Goal: Navigation & Orientation: Find specific page/section

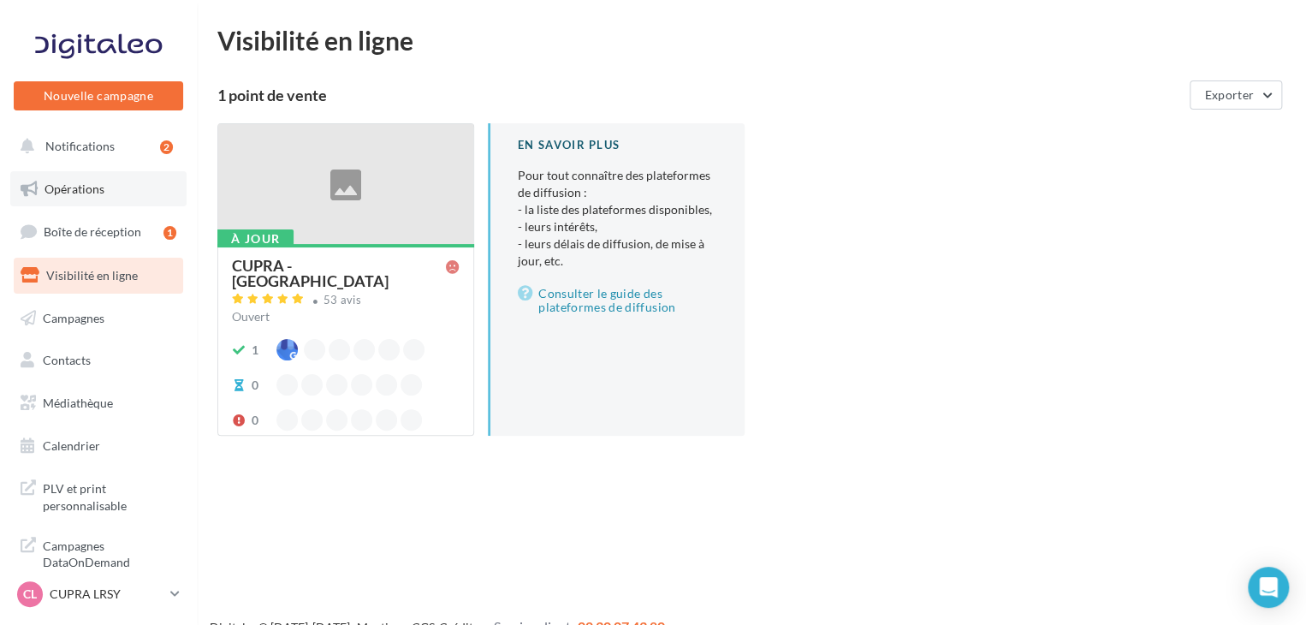
click at [90, 174] on link "Opérations" at bounding box center [98, 189] width 176 height 36
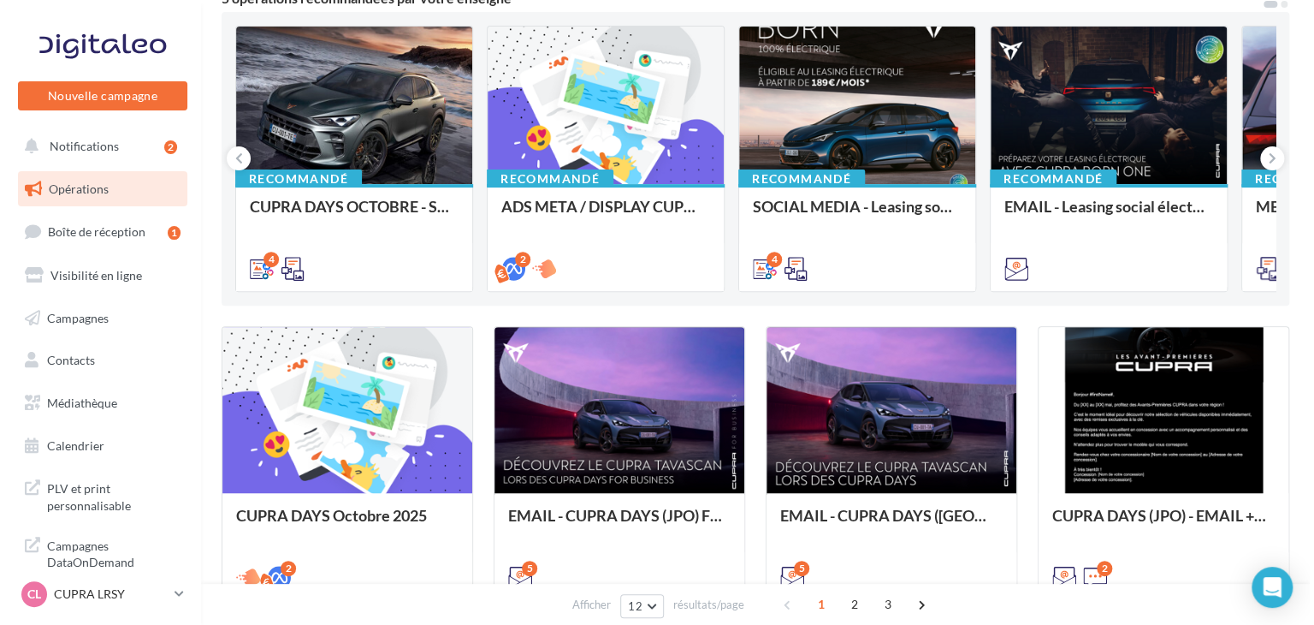
scroll to position [171, 0]
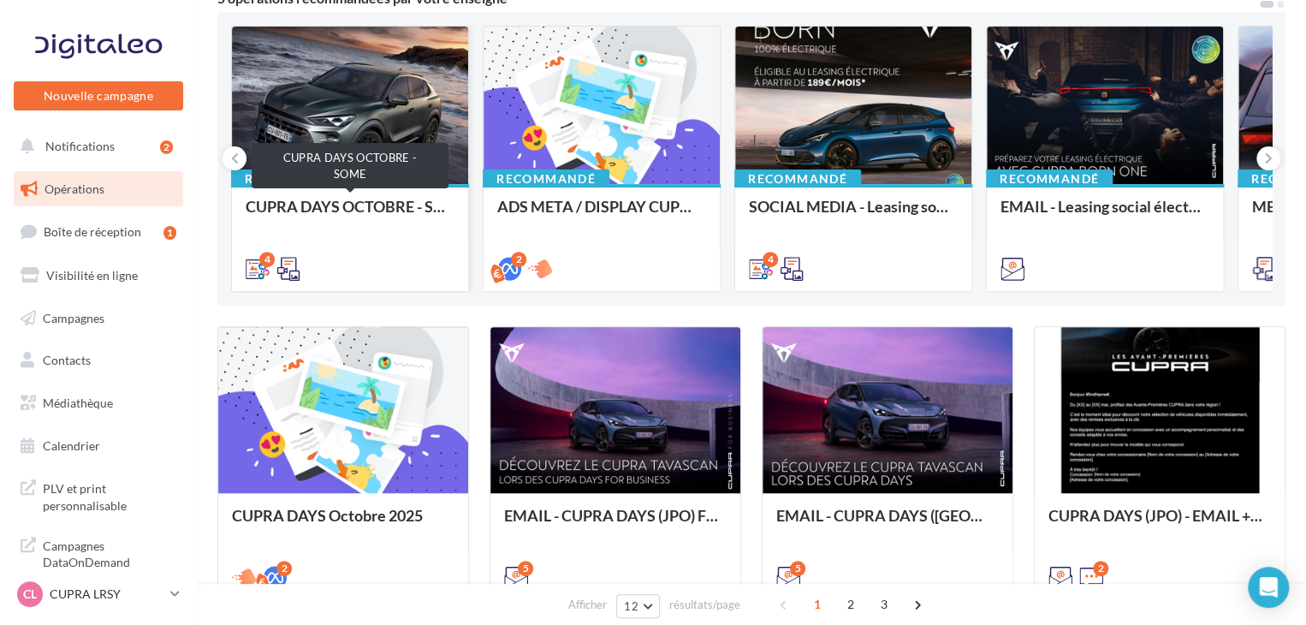
click at [404, 223] on div "CUPRA DAYS OCTOBRE - SOME" at bounding box center [350, 215] width 209 height 34
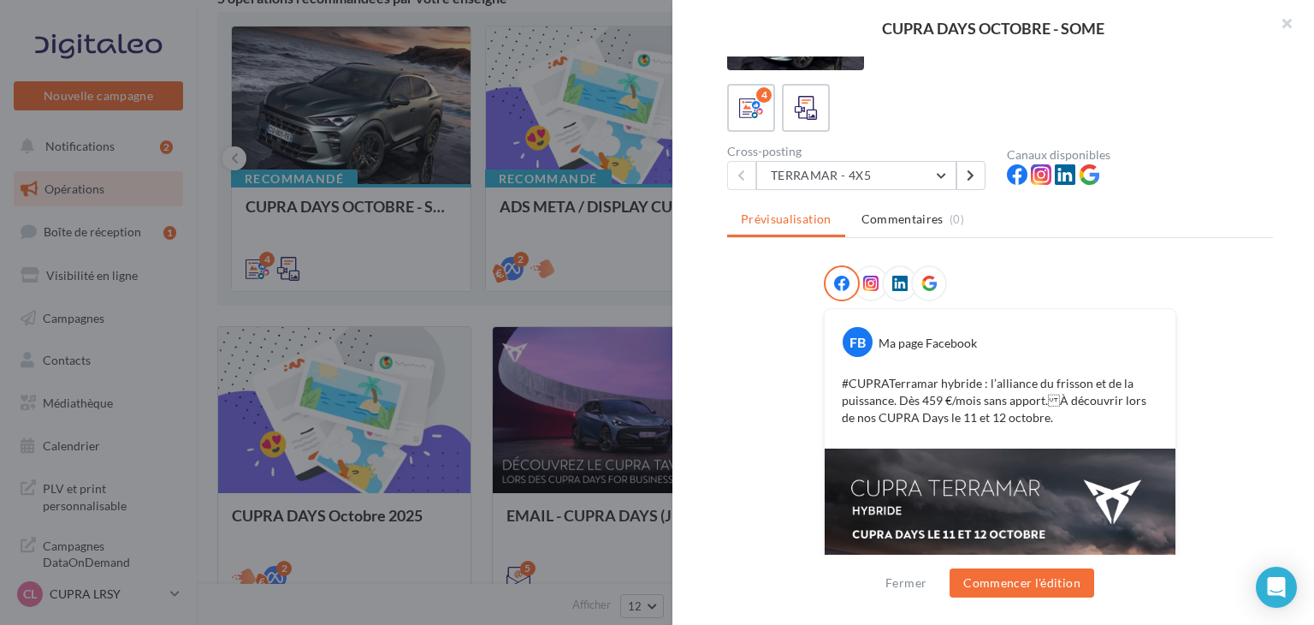
scroll to position [75, 0]
click at [868, 181] on button "TERRAMAR - 4X5" at bounding box center [856, 175] width 200 height 29
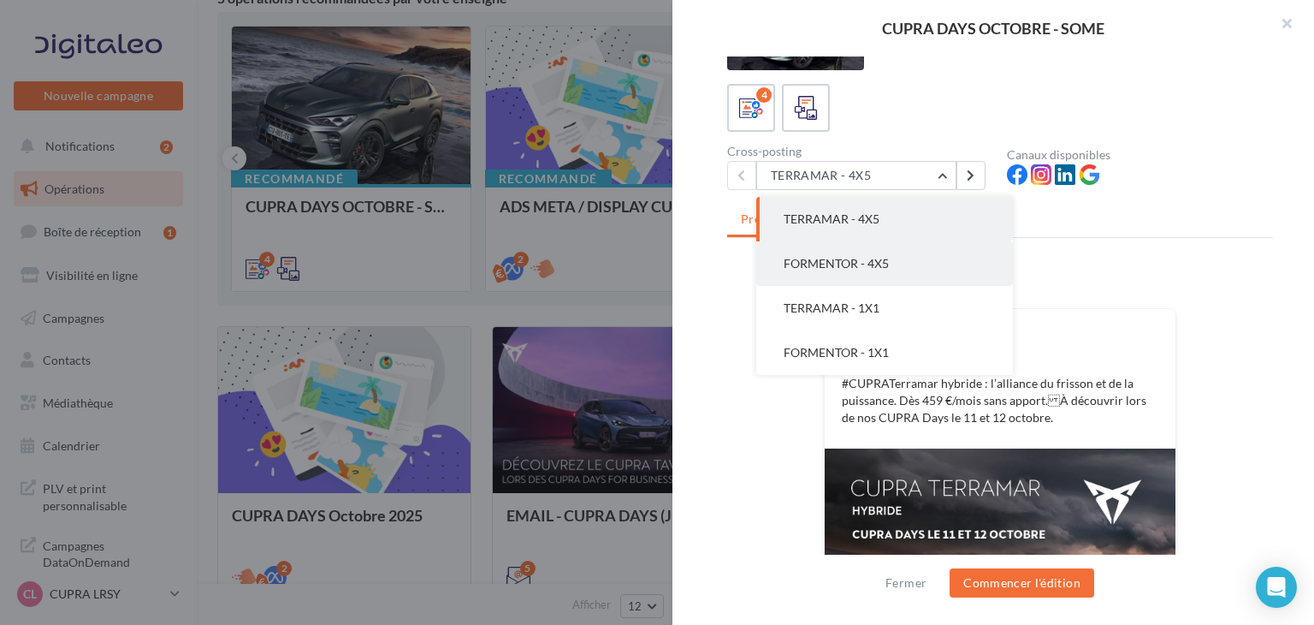
click at [846, 262] on span "FORMENTOR - 4X5" at bounding box center [836, 263] width 105 height 15
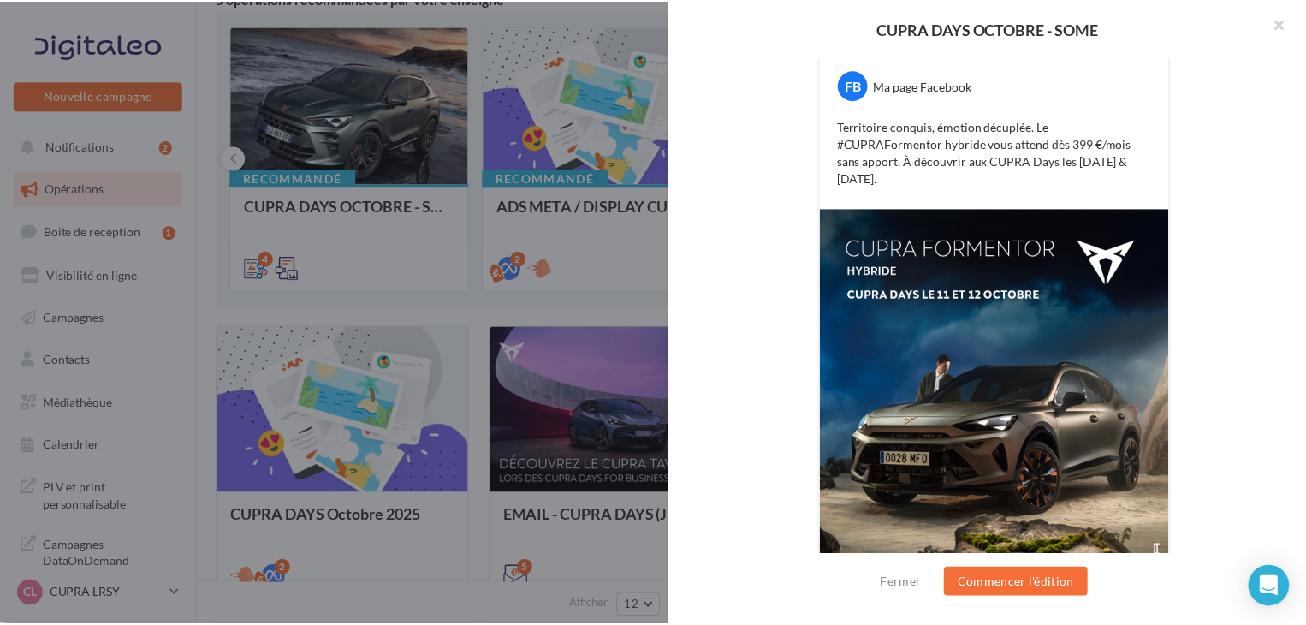
scroll to position [413, 0]
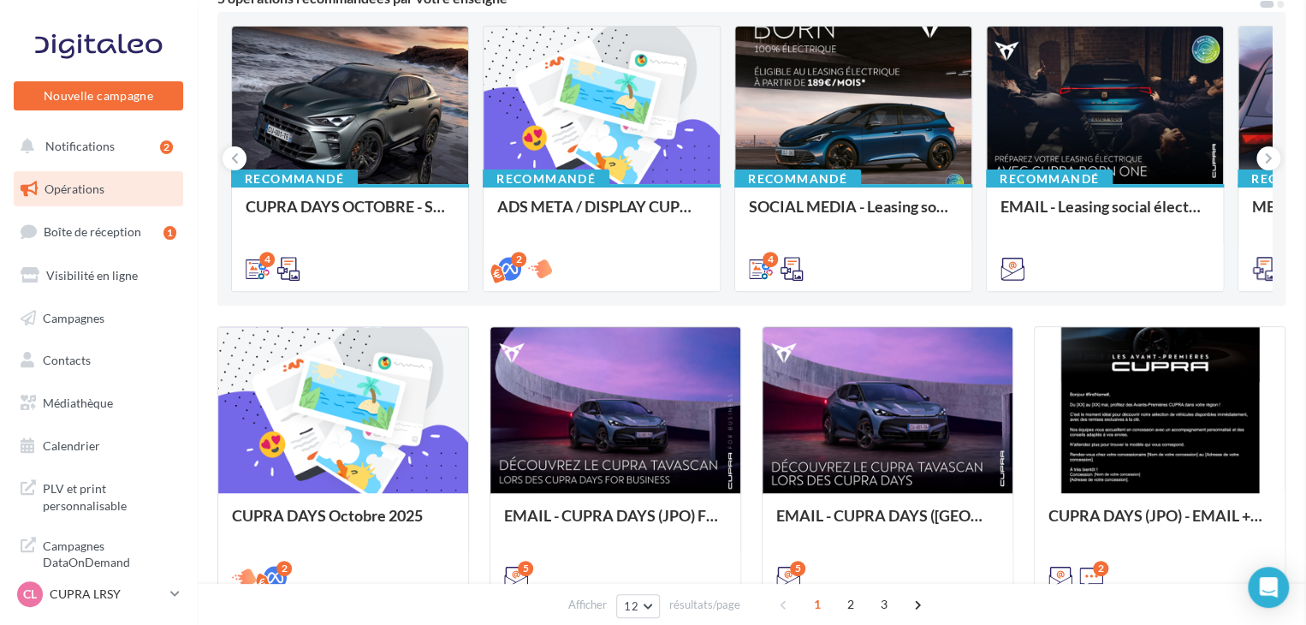
click at [185, 563] on div "Nouvelle campagne Nouvelle campagne Notifications 2 Opérations Boîte de récepti…" at bounding box center [653, 581] width 1306 height 1504
click at [175, 579] on link "CL CUPRA LRSY cupra_larochesuryon" at bounding box center [98, 594] width 169 height 33
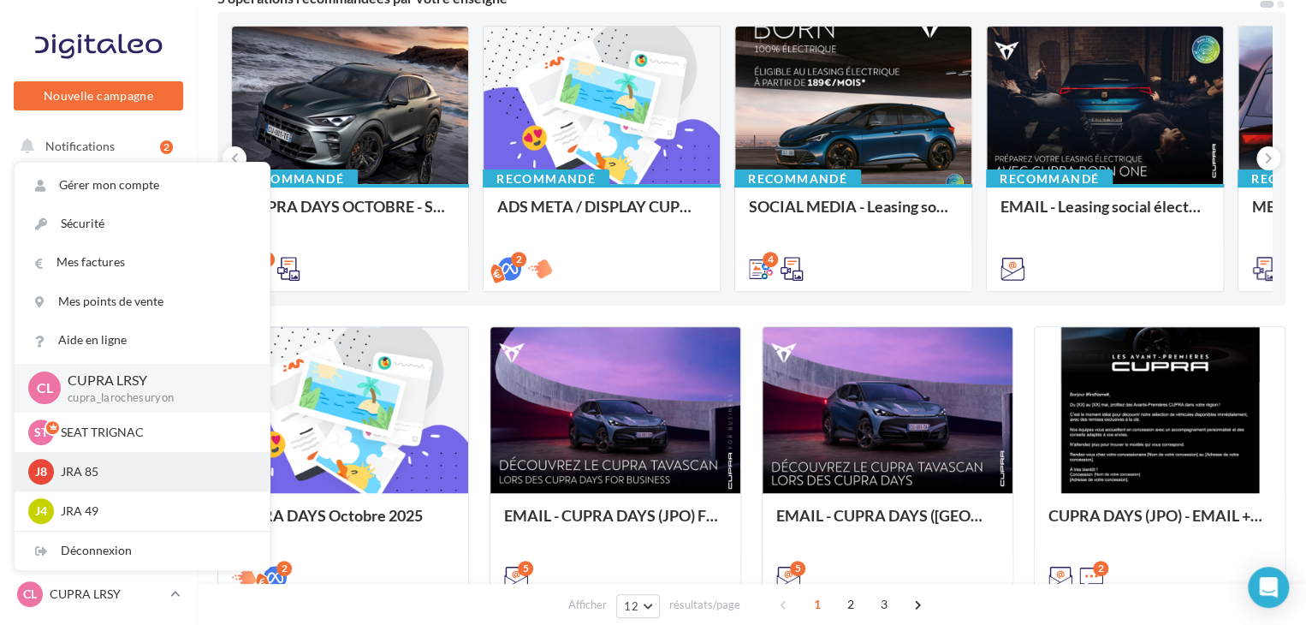
scroll to position [489, 0]
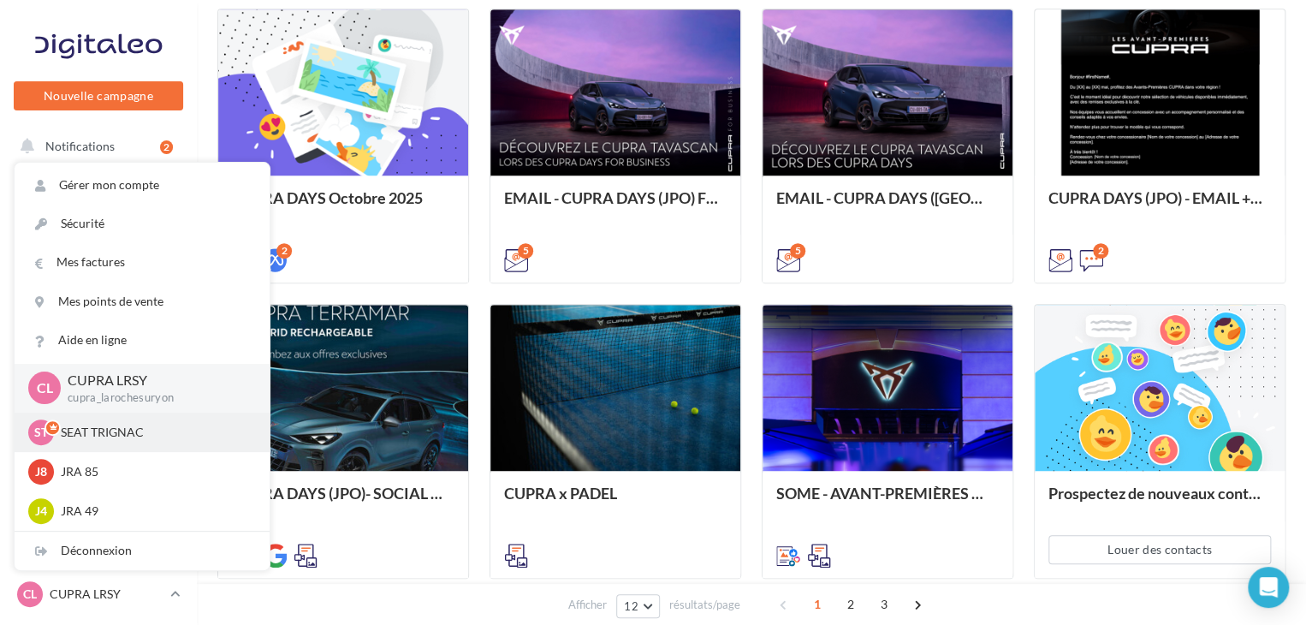
click at [110, 436] on p "SEAT TRIGNAC" at bounding box center [155, 432] width 188 height 17
